Goal: Use online tool/utility

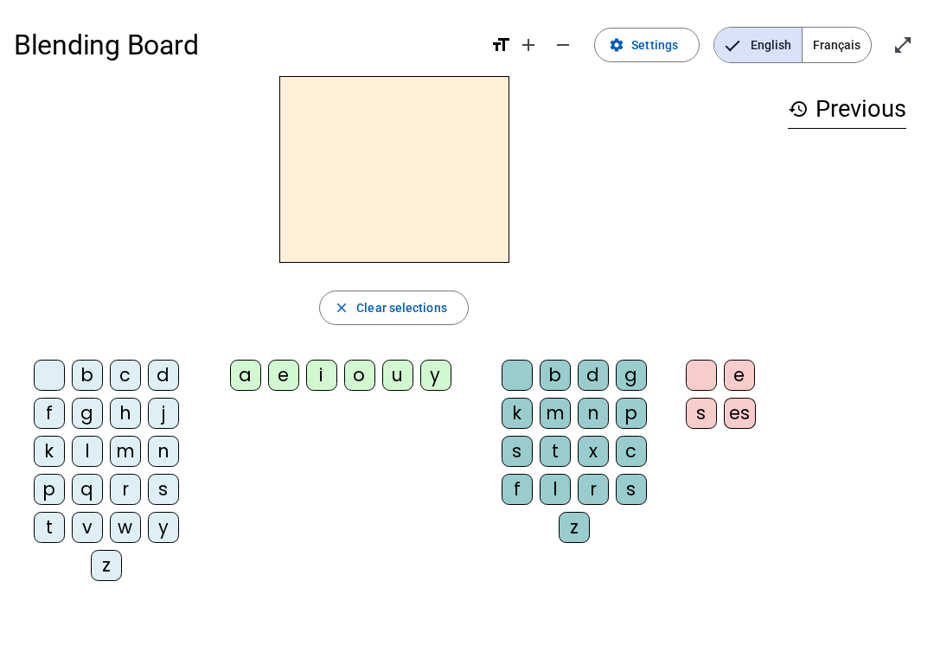
click at [111, 448] on div "m" at bounding box center [125, 451] width 31 height 31
click at [429, 301] on span "Clear selections" at bounding box center [401, 308] width 91 height 21
click at [125, 450] on div "m" at bounding box center [125, 451] width 31 height 31
click at [690, 360] on div at bounding box center [701, 375] width 31 height 31
click at [448, 310] on span "button" at bounding box center [394, 308] width 148 height 42
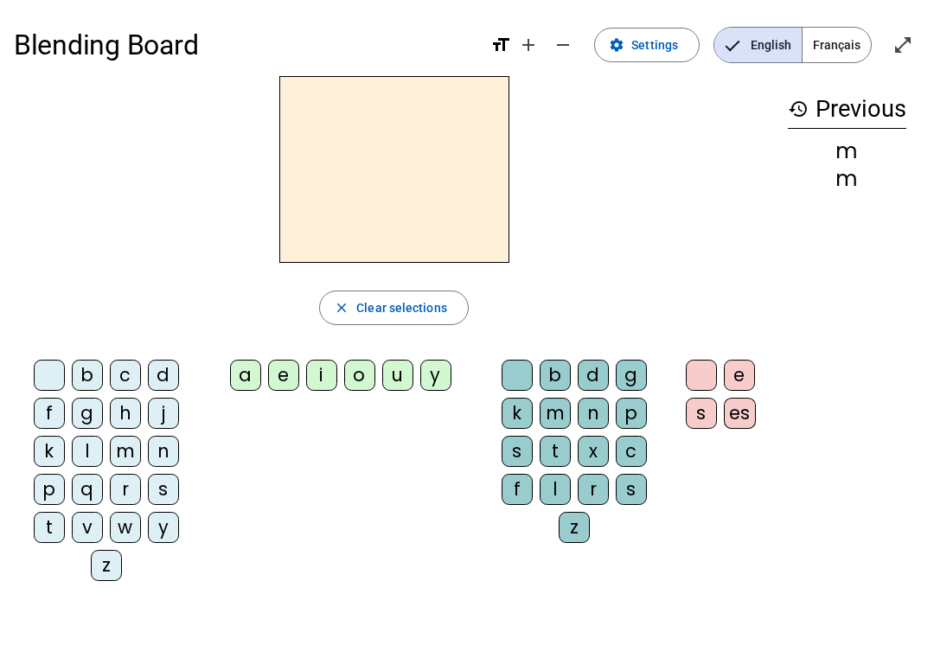
click at [89, 370] on div "b" at bounding box center [87, 375] width 31 height 31
click at [121, 490] on div "r" at bounding box center [125, 489] width 31 height 31
click at [369, 310] on span "Clear selections" at bounding box center [401, 308] width 91 height 21
click at [91, 371] on div "b" at bounding box center [87, 375] width 31 height 31
click at [250, 381] on div "a" at bounding box center [245, 375] width 31 height 31
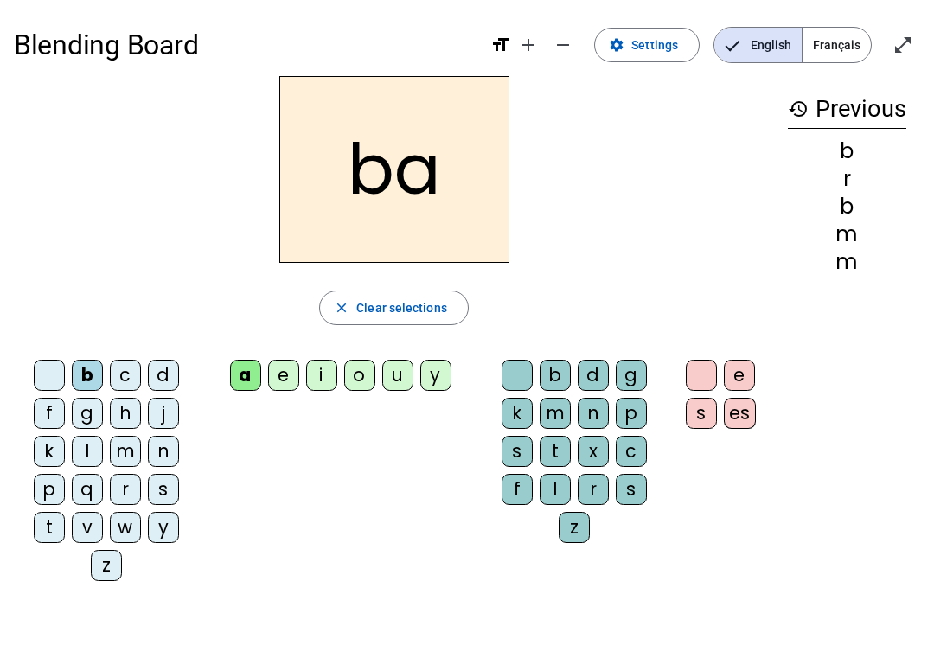
click at [567, 376] on div "b" at bounding box center [555, 375] width 31 height 31
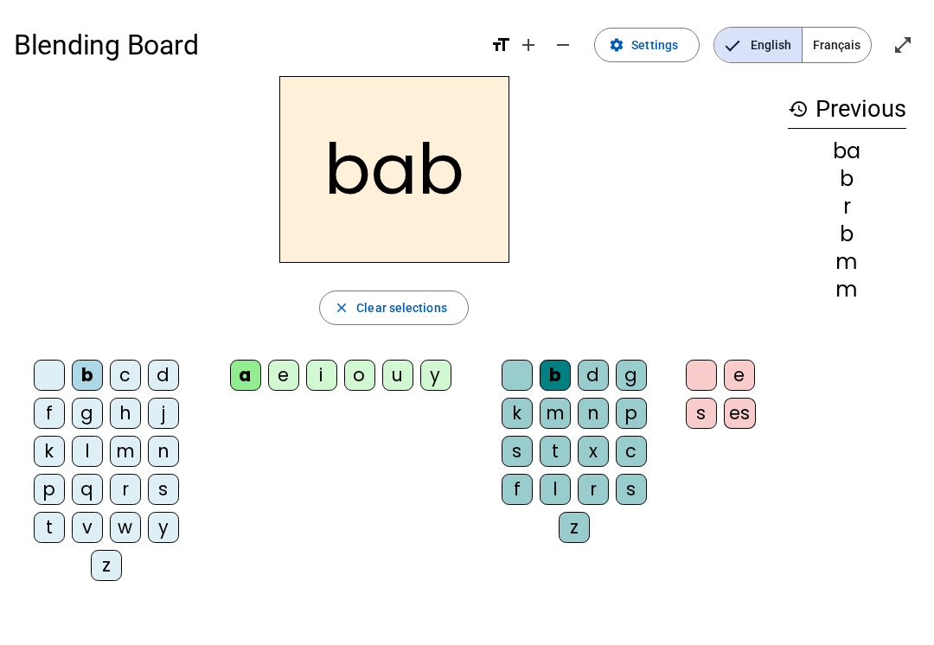
click at [430, 326] on span "button" at bounding box center [394, 308] width 148 height 42
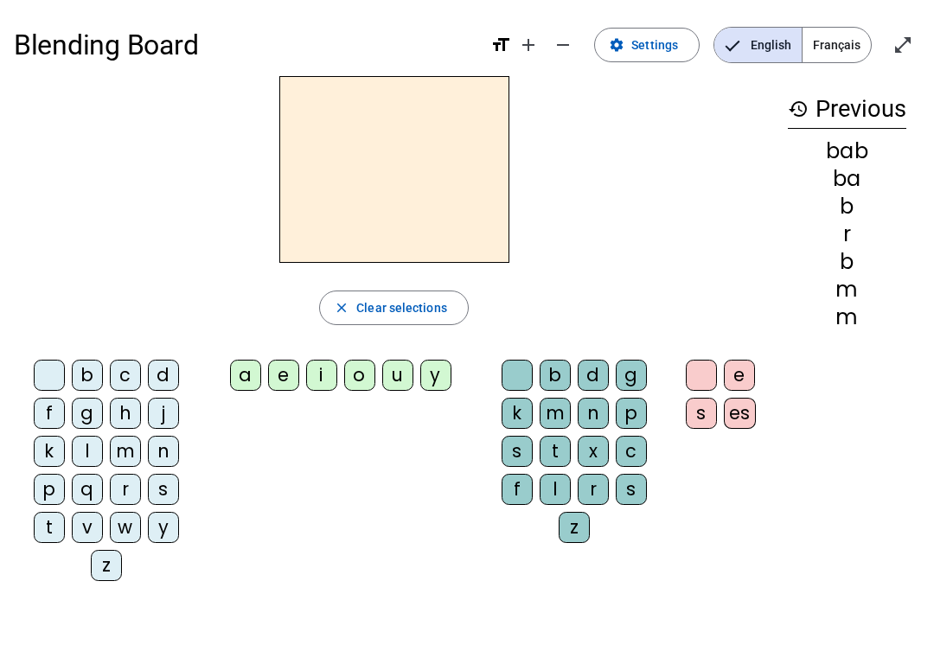
click at [836, 47] on span "Français" at bounding box center [837, 45] width 68 height 35
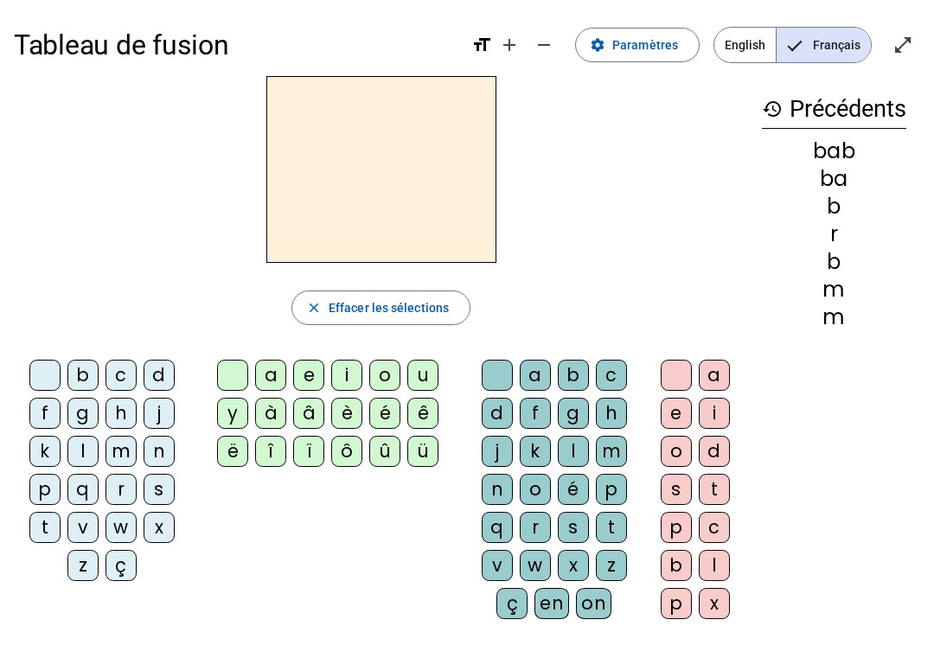
click at [85, 374] on div "b" at bounding box center [82, 375] width 31 height 31
click at [390, 377] on div "o" at bounding box center [384, 375] width 31 height 31
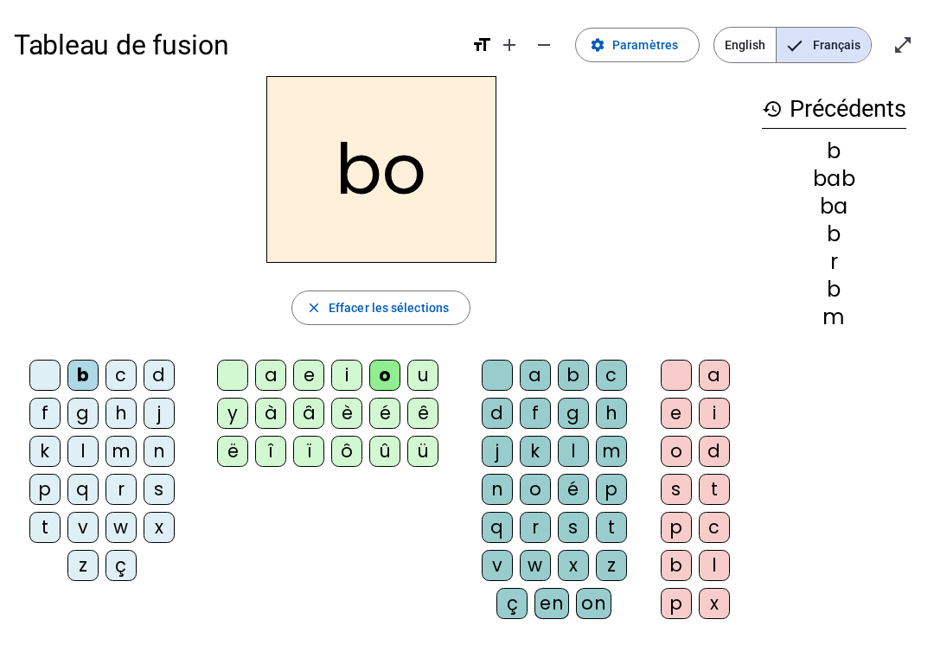
click at [405, 323] on span "button" at bounding box center [380, 308] width 177 height 42
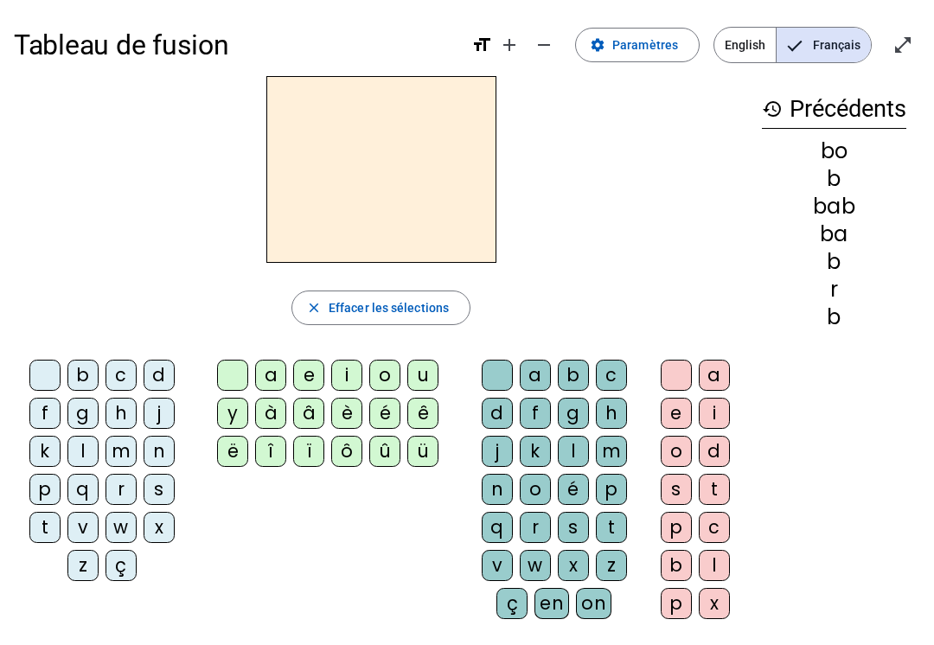
click at [82, 372] on div "b" at bounding box center [82, 375] width 31 height 31
click at [414, 380] on div "u" at bounding box center [422, 375] width 31 height 31
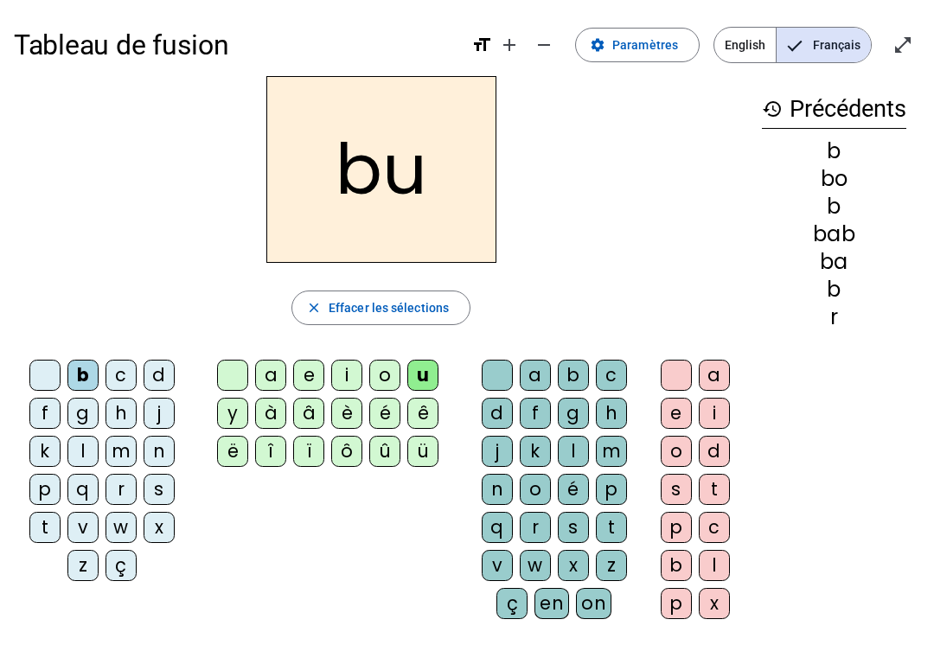
click at [533, 525] on div "r" at bounding box center [535, 527] width 31 height 31
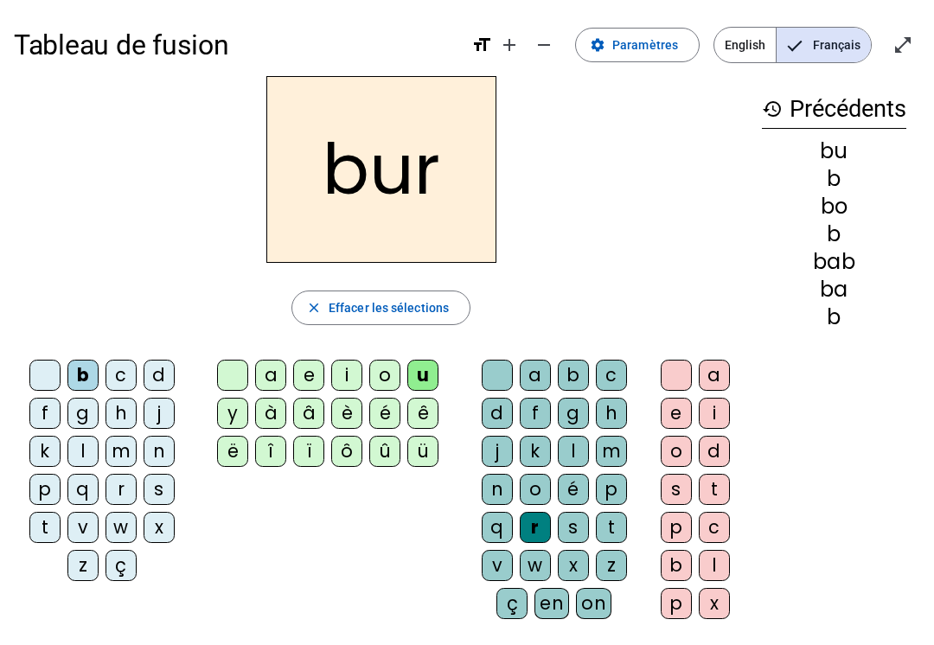
click at [318, 382] on div "e" at bounding box center [308, 375] width 31 height 31
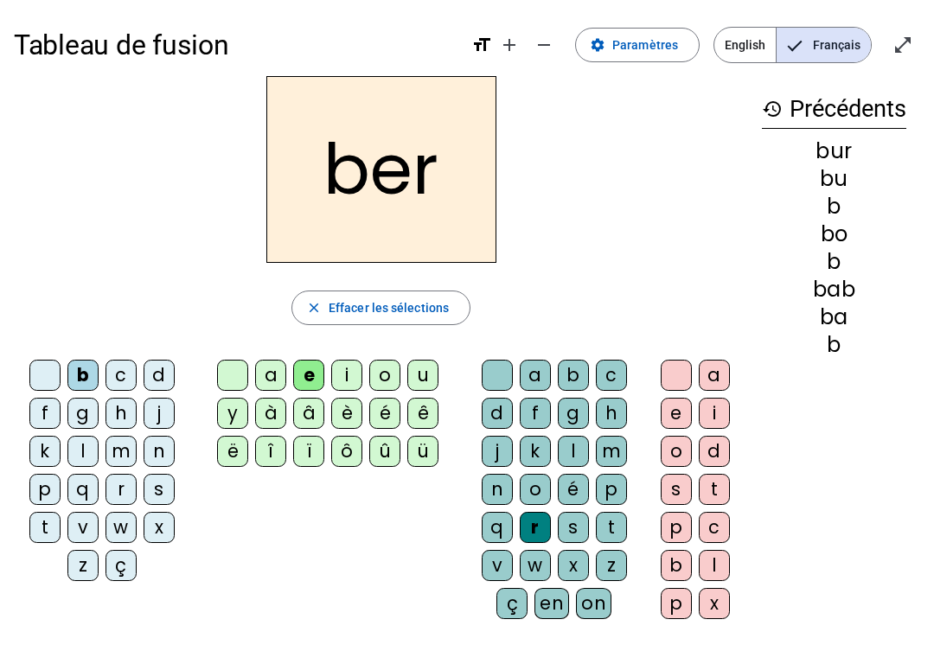
click at [381, 307] on span "Effacer les sélections" at bounding box center [389, 308] width 120 height 21
